Goal: Transaction & Acquisition: Purchase product/service

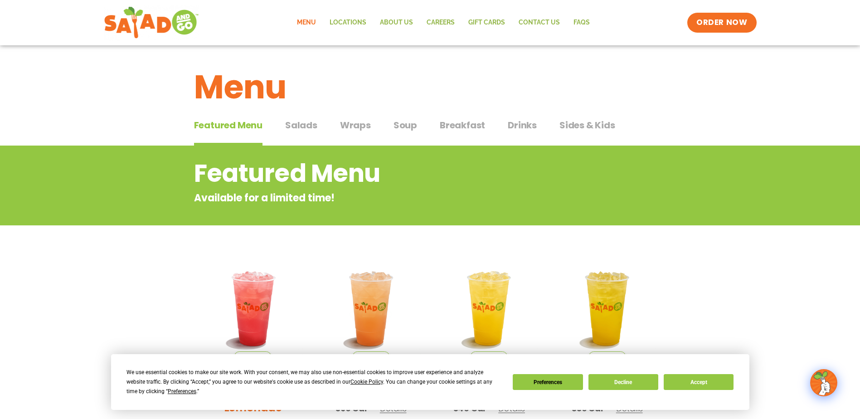
click at [600, 129] on span "Sides & Kids" at bounding box center [588, 125] width 56 height 14
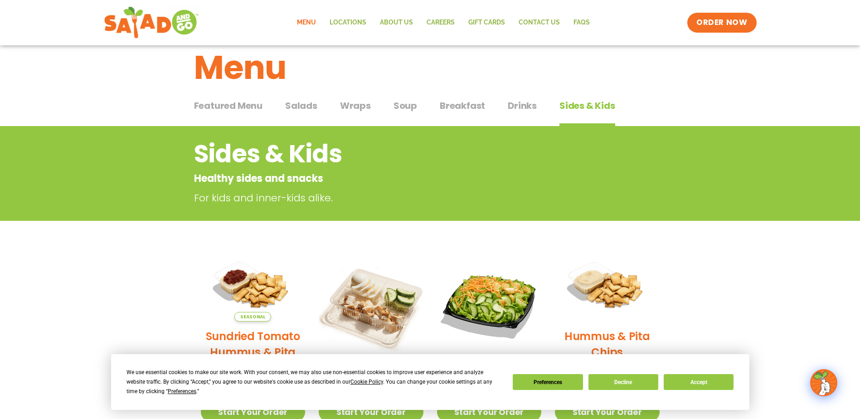
scroll to position [9, 0]
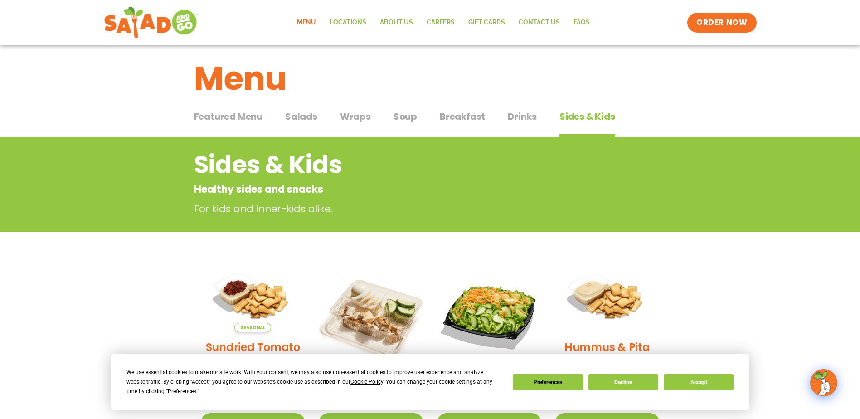
click at [459, 117] on span "Breakfast" at bounding box center [462, 117] width 45 height 14
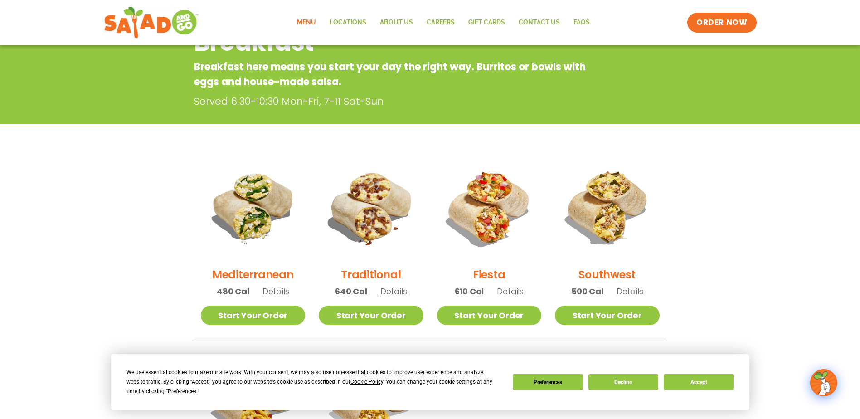
scroll to position [10, 0]
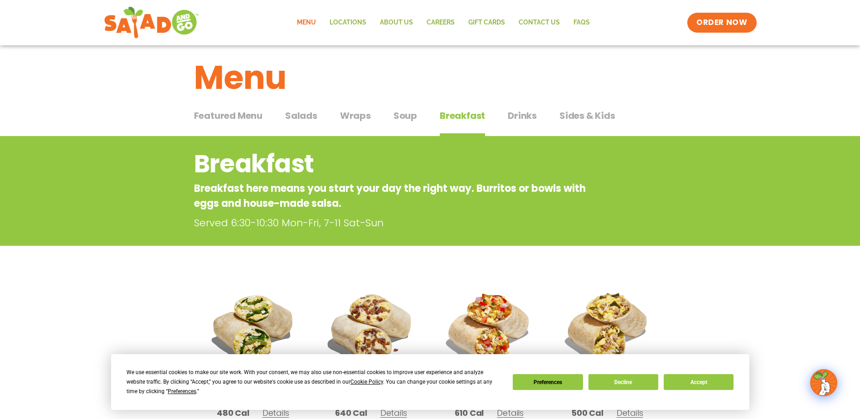
click at [400, 117] on span "Soup" at bounding box center [406, 116] width 24 height 14
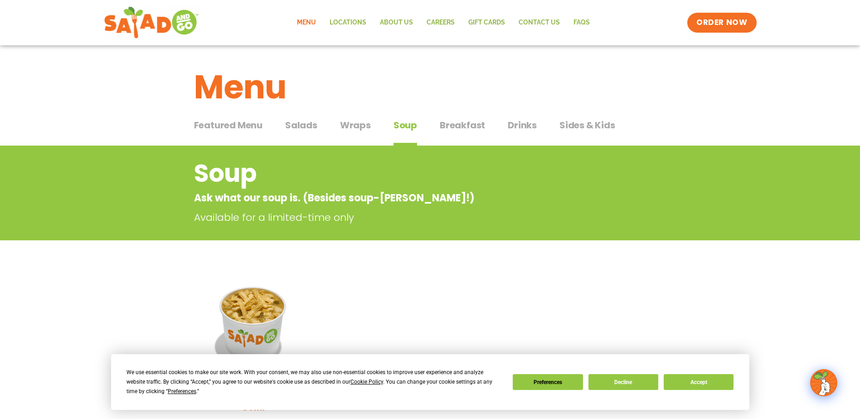
click at [308, 127] on span "Salads" at bounding box center [301, 125] width 32 height 14
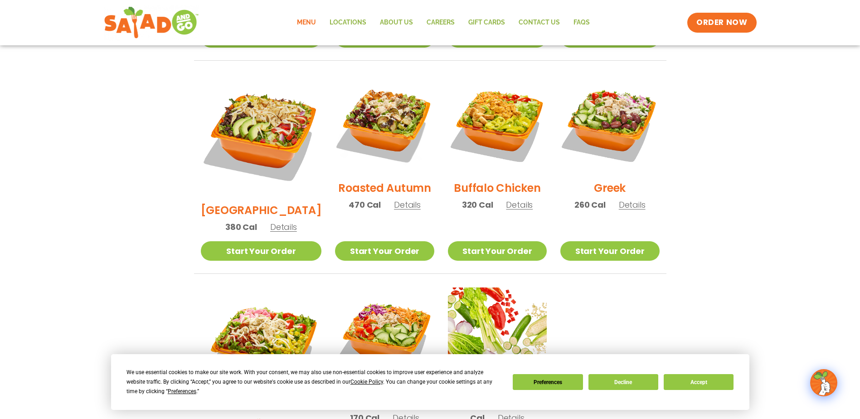
scroll to position [448, 0]
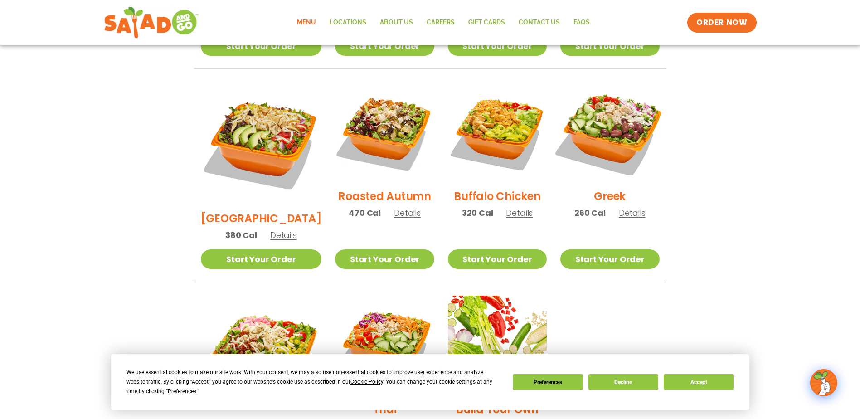
click at [602, 123] on img at bounding box center [610, 132] width 116 height 116
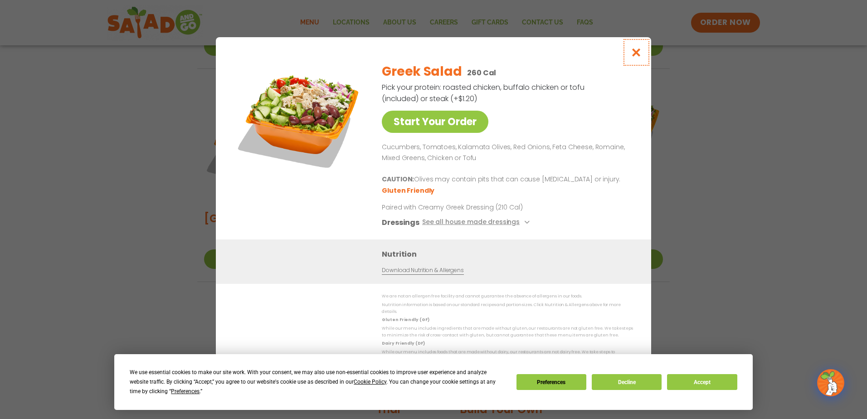
click at [638, 56] on icon "Close modal" at bounding box center [636, 53] width 11 height 10
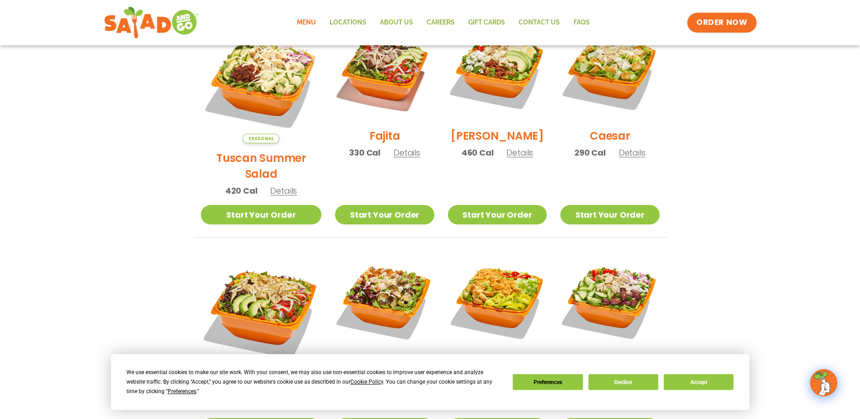
scroll to position [266, 0]
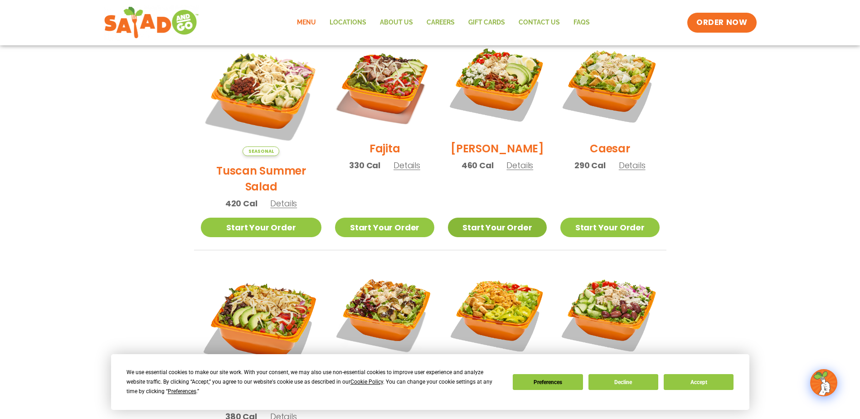
click at [494, 218] on link "Start Your Order" at bounding box center [497, 228] width 99 height 20
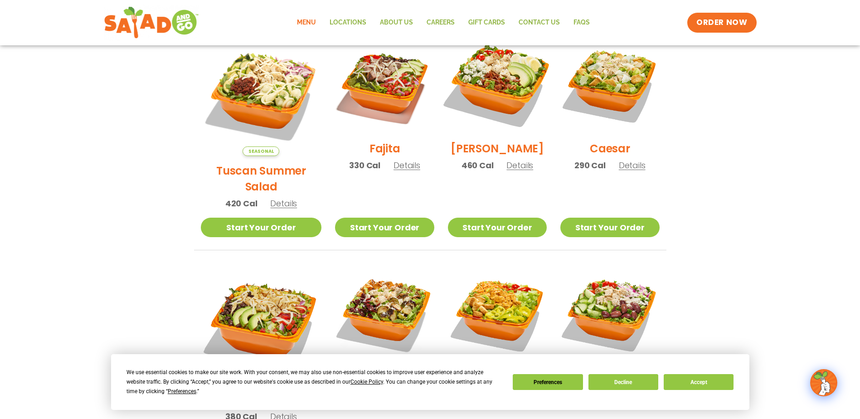
click at [515, 95] on img at bounding box center [498, 84] width 116 height 116
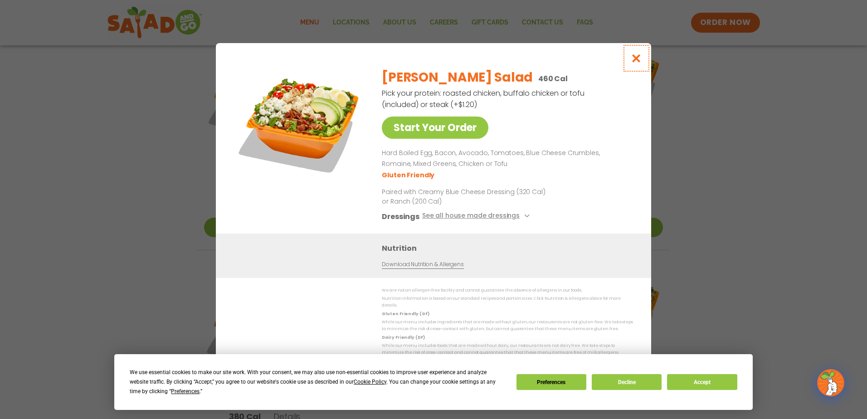
click at [636, 58] on icon "Close modal" at bounding box center [636, 59] width 11 height 10
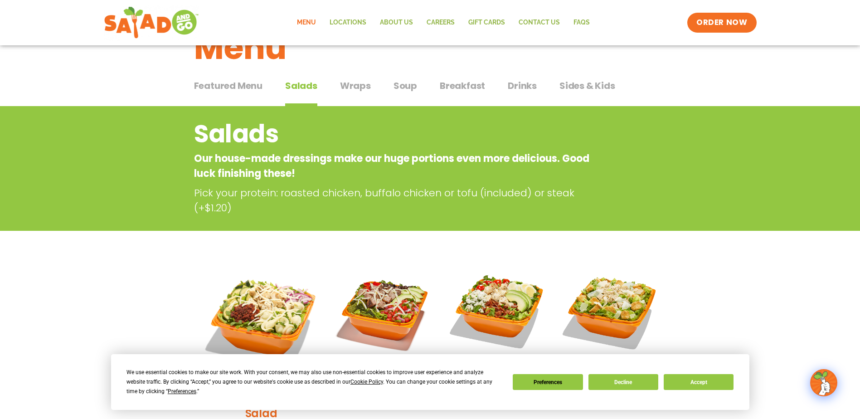
scroll to position [0, 0]
